Goal: Task Accomplishment & Management: Manage account settings

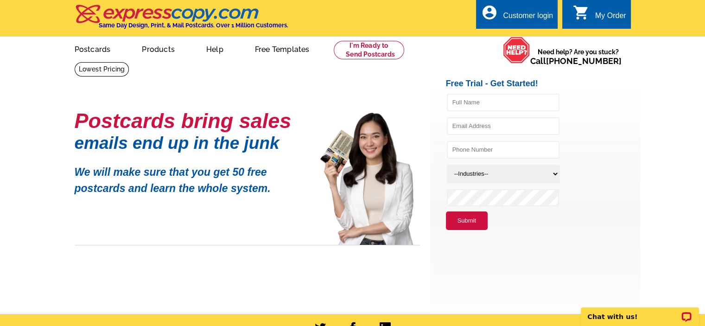
click at [537, 12] on div "Customer login" at bounding box center [528, 18] width 50 height 13
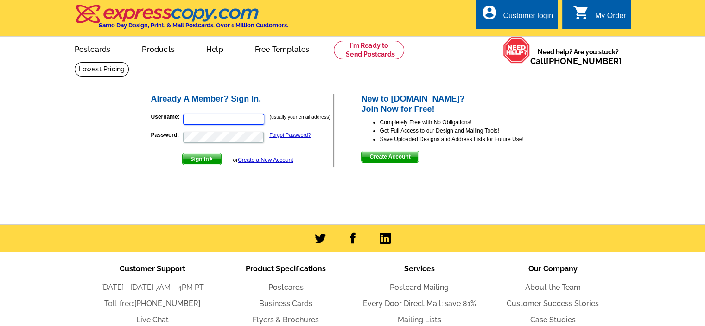
click at [218, 122] on input "Username:" at bounding box center [223, 119] width 81 height 11
type input "[EMAIL_ADDRESS][DOMAIN_NAME]"
